Goal: Task Accomplishment & Management: Use online tool/utility

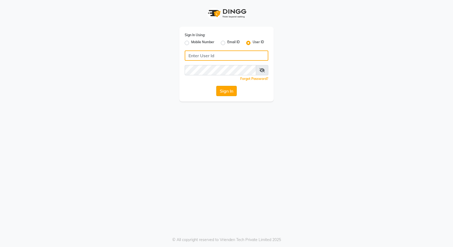
type input "e3591-01"
click at [231, 92] on button "Sign In" at bounding box center [226, 91] width 20 height 10
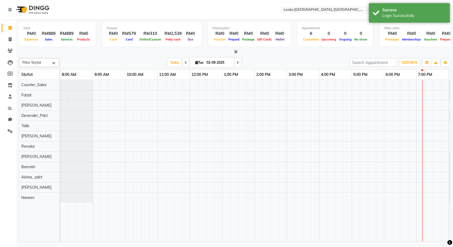
select select "en"
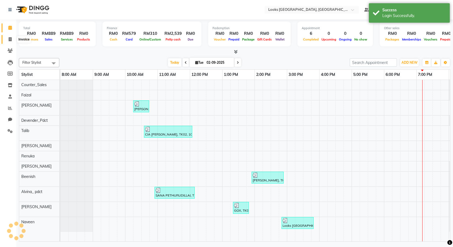
click at [8, 41] on span at bounding box center [9, 39] width 9 height 6
select select "service"
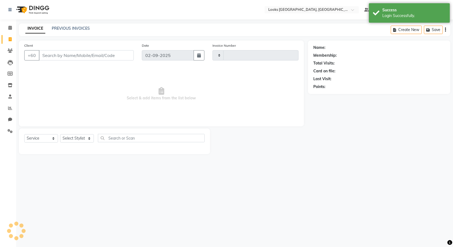
type input "1229"
select select "8109"
click at [64, 51] on input "Client" at bounding box center [86, 55] width 95 height 10
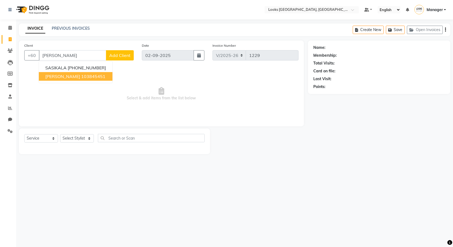
click at [81, 77] on ngb-highlight "103845451" at bounding box center [93, 76] width 24 height 5
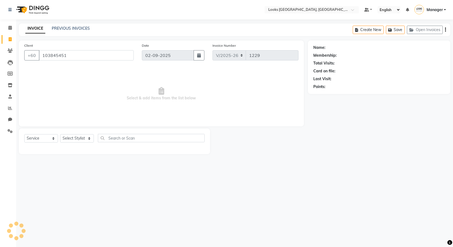
type input "103845451"
select select "1: Object"
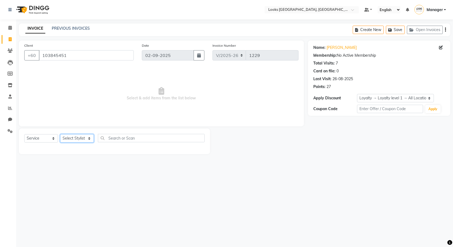
click at [78, 138] on select "Select Stylist Alvina_ pdct Awaiz_Mgr Beenish Counter_Sales [PERSON_NAME] Deven…" at bounding box center [77, 138] width 34 height 8
select select "75534"
click at [60, 134] on select "Select Stylist Alvina_ pdct Awaiz_Mgr Beenish Counter_Sales [PERSON_NAME] Deven…" at bounding box center [77, 138] width 34 height 8
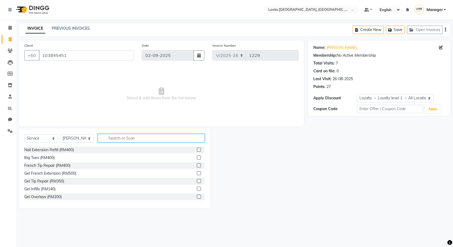
click at [114, 140] on input "text" at bounding box center [151, 138] width 107 height 8
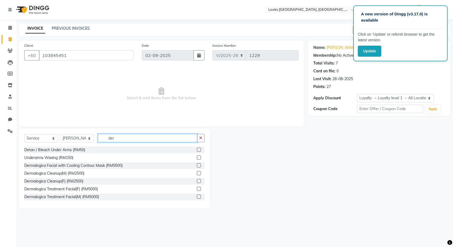
type input "der"
click at [197, 164] on label at bounding box center [199, 165] width 4 height 4
click at [197, 164] on input "checkbox" at bounding box center [199, 166] width 4 height 4
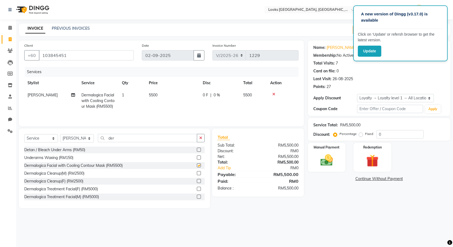
checkbox input "false"
click at [162, 95] on td "5500" at bounding box center [172, 100] width 54 height 23
select select "75534"
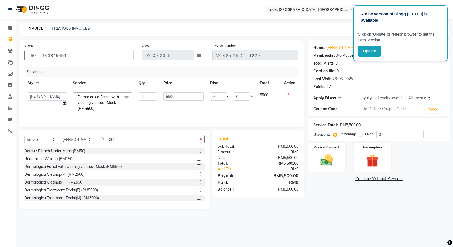
click at [179, 92] on td "5500" at bounding box center [183, 103] width 46 height 29
click at [180, 96] on input "5500" at bounding box center [183, 96] width 40 height 8
type input "5"
type input "400"
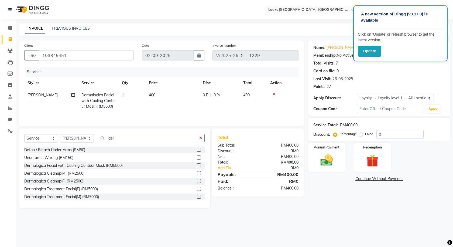
click at [179, 109] on td "400" at bounding box center [172, 100] width 54 height 23
select select "75534"
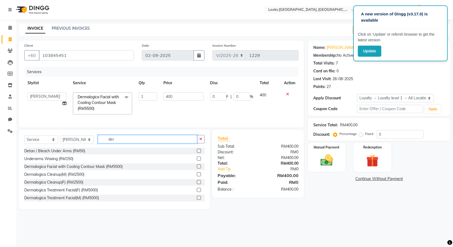
click at [123, 142] on input "der" at bounding box center [147, 139] width 99 height 8
type input "d"
type input "face"
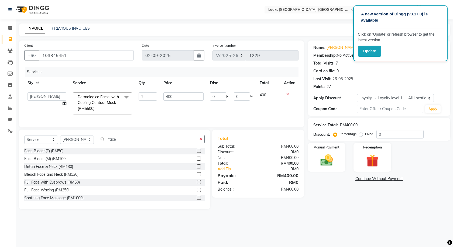
click at [197, 160] on label at bounding box center [199, 158] width 4 height 4
click at [197, 160] on input "checkbox" at bounding box center [199, 159] width 4 height 4
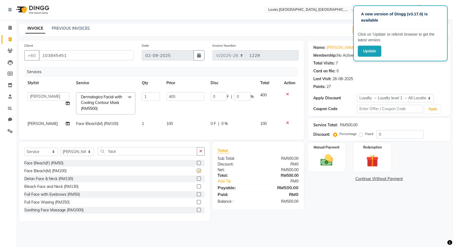
checkbox input "false"
click at [176, 122] on td "100" at bounding box center [185, 123] width 44 height 12
select select "75534"
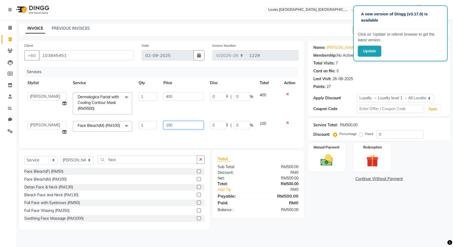
click at [181, 122] on input "100" at bounding box center [183, 125] width 40 height 8
type input "1"
type input "60"
click at [174, 133] on div "Services Stylist Service Qty Price Disc Total Action Alvina_ pdct Awaiz_Mgr Bee…" at bounding box center [161, 104] width 274 height 75
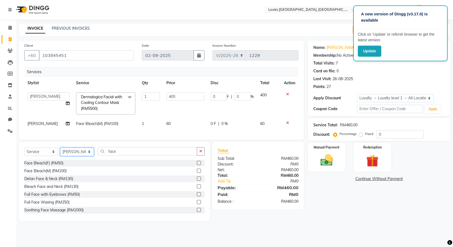
click at [92, 156] on select "Select Stylist Alvina_ pdct Awaiz_Mgr Beenish Counter_Sales [PERSON_NAME] Deven…" at bounding box center [77, 151] width 34 height 8
select select "85715"
click at [60, 151] on select "Select Stylist Alvina_ pdct Awaiz_Mgr Beenish Counter_Sales [PERSON_NAME] Deven…" at bounding box center [77, 151] width 34 height 8
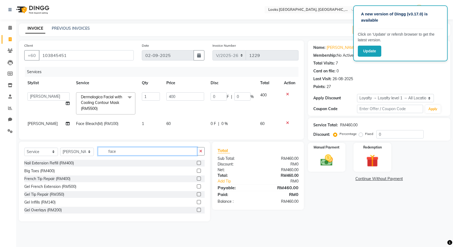
click at [119, 155] on input "face" at bounding box center [147, 151] width 99 height 8
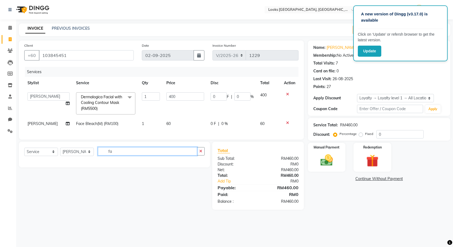
type input "f"
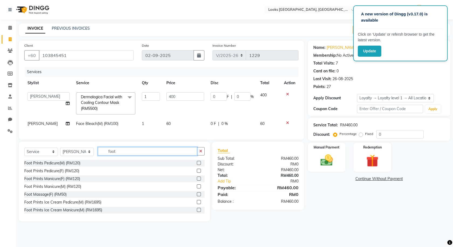
type input "foot"
click at [197, 196] on label at bounding box center [199, 194] width 4 height 4
click at [197, 196] on input "checkbox" at bounding box center [199, 194] width 4 height 4
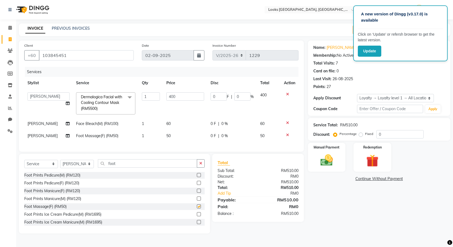
checkbox input "false"
click at [147, 134] on td "1" at bounding box center [150, 136] width 25 height 12
select select "85715"
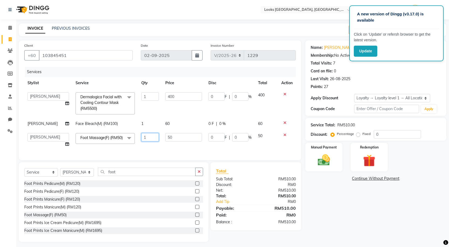
click at [146, 137] on input "1" at bounding box center [150, 137] width 18 height 8
type input "2"
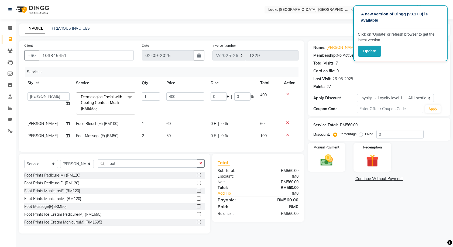
click at [147, 146] on div "Services Stylist Service Qty Price Disc Total Action Alvina_ pdct Awaiz_Mgr Bee…" at bounding box center [161, 106] width 274 height 79
click at [425, 75] on div "Name: [PERSON_NAME] Membership: No Active Membership Total Visits: 7 Card on fi…" at bounding box center [378, 66] width 131 height 47
click at [345, 12] on input "text" at bounding box center [306, 10] width 78 height 5
click at [370, 51] on button "Update" at bounding box center [369, 51] width 23 height 11
